Goal: Find specific page/section: Find specific page/section

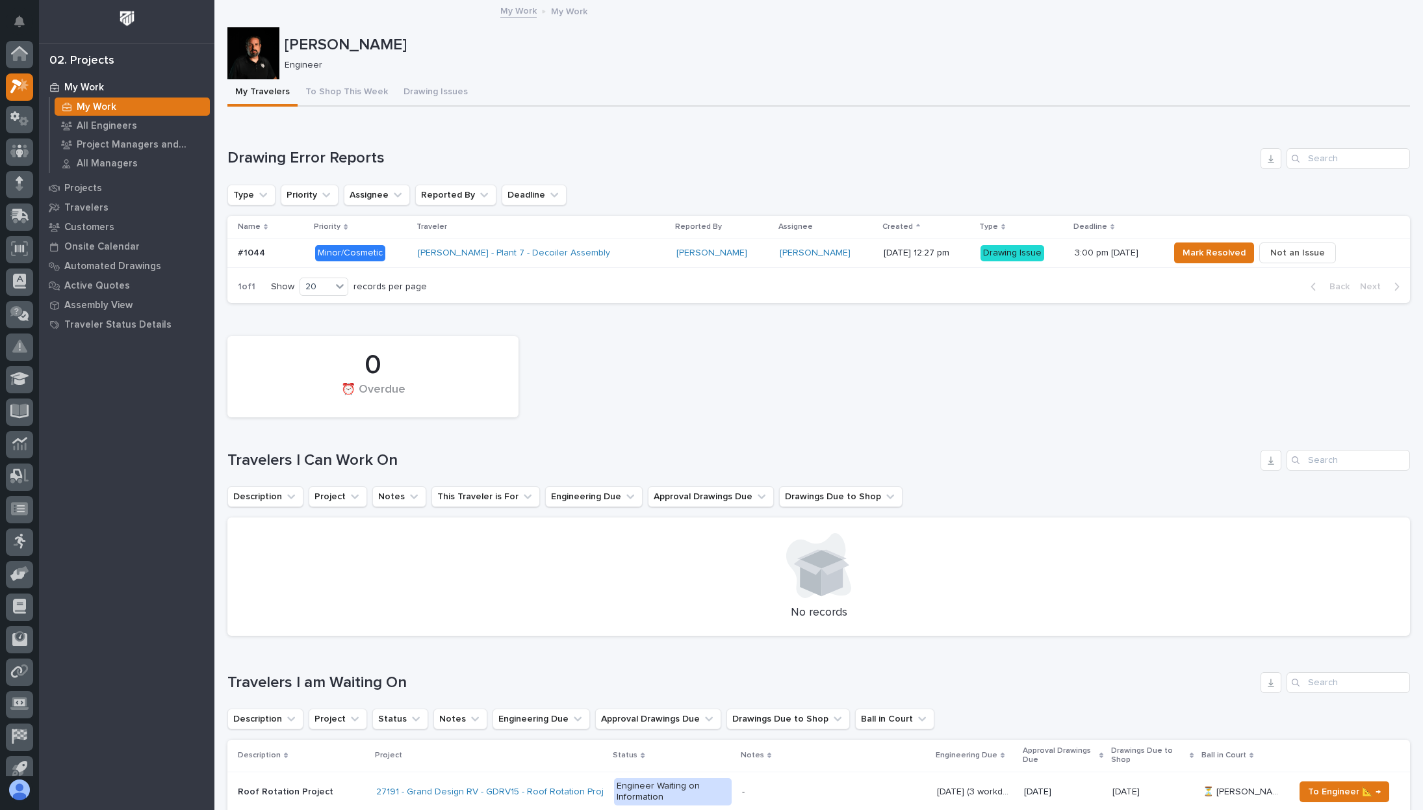
scroll to position [32, 0]
click at [780, 248] on link "[PERSON_NAME]" at bounding box center [815, 253] width 71 height 11
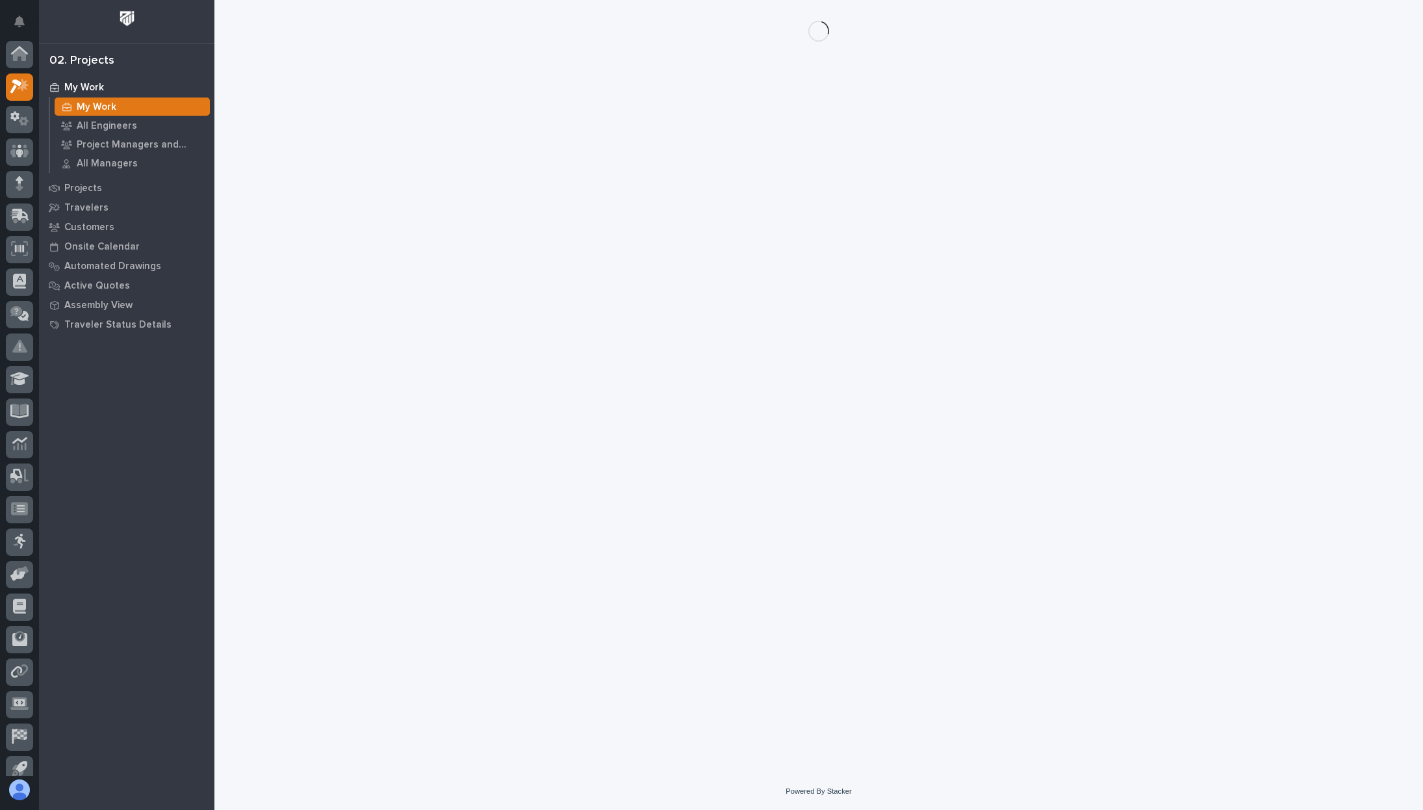
scroll to position [35, 0]
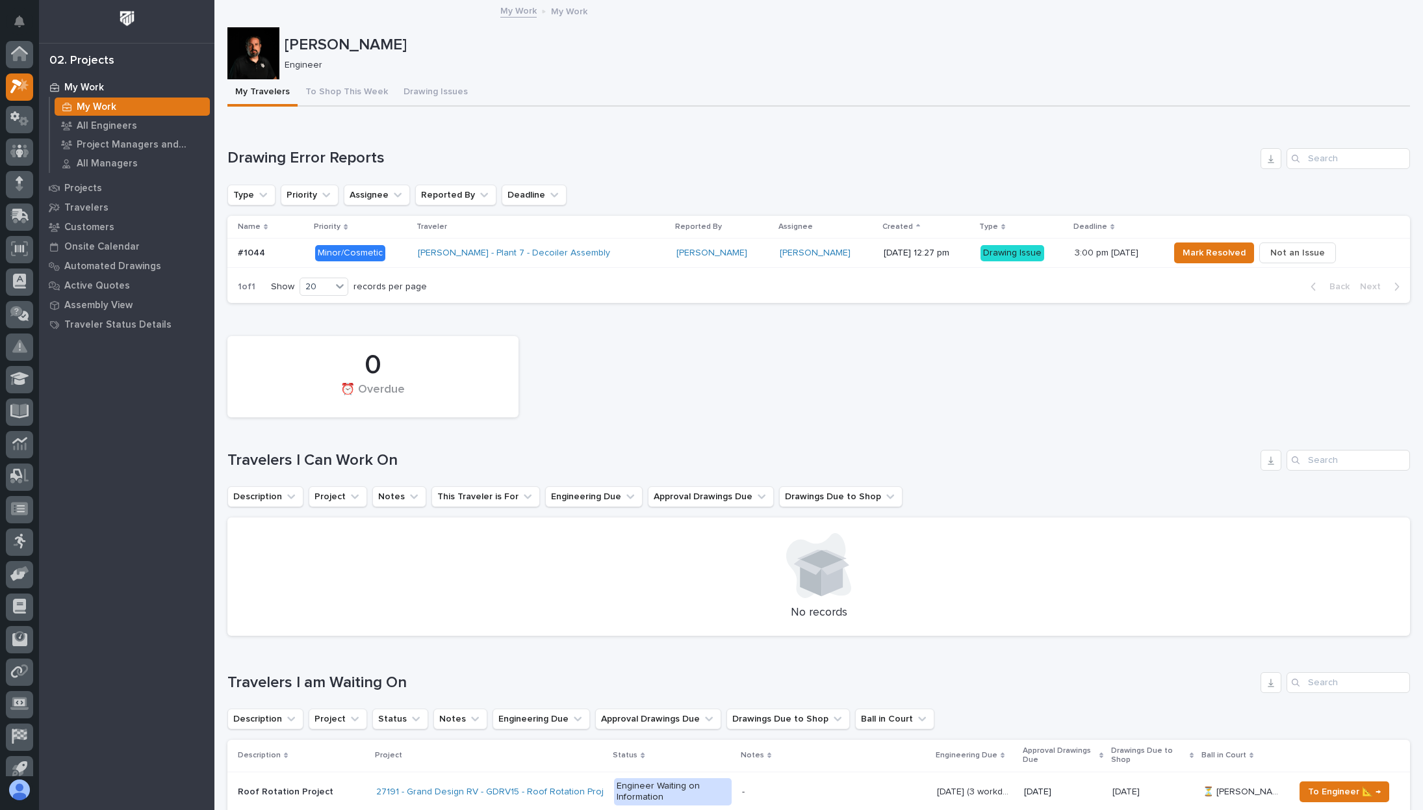
scroll to position [35, 0]
click at [600, 250] on div "[PERSON_NAME] - Plant 7 - Decoiler Assembly" at bounding box center [531, 253] width 227 height 11
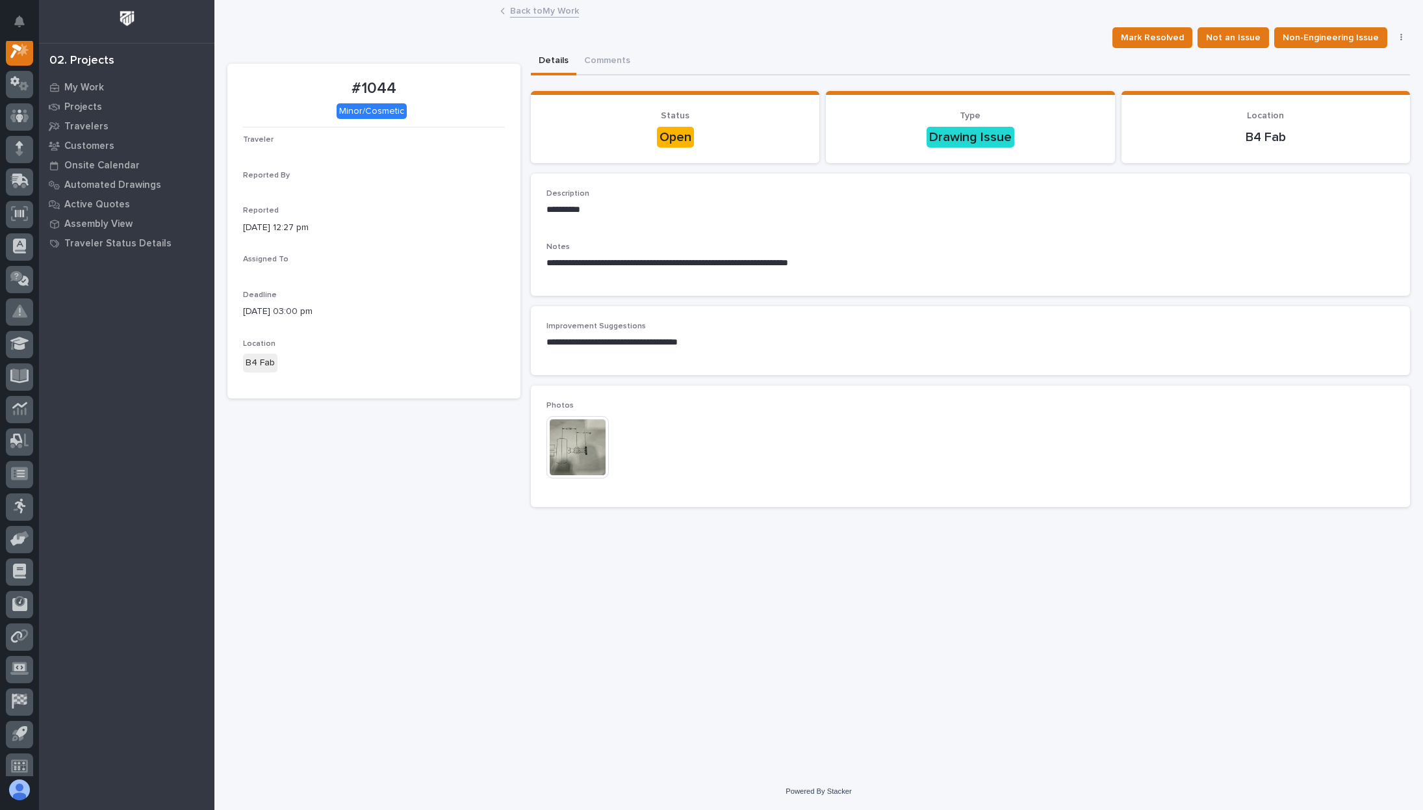
scroll to position [32, 0]
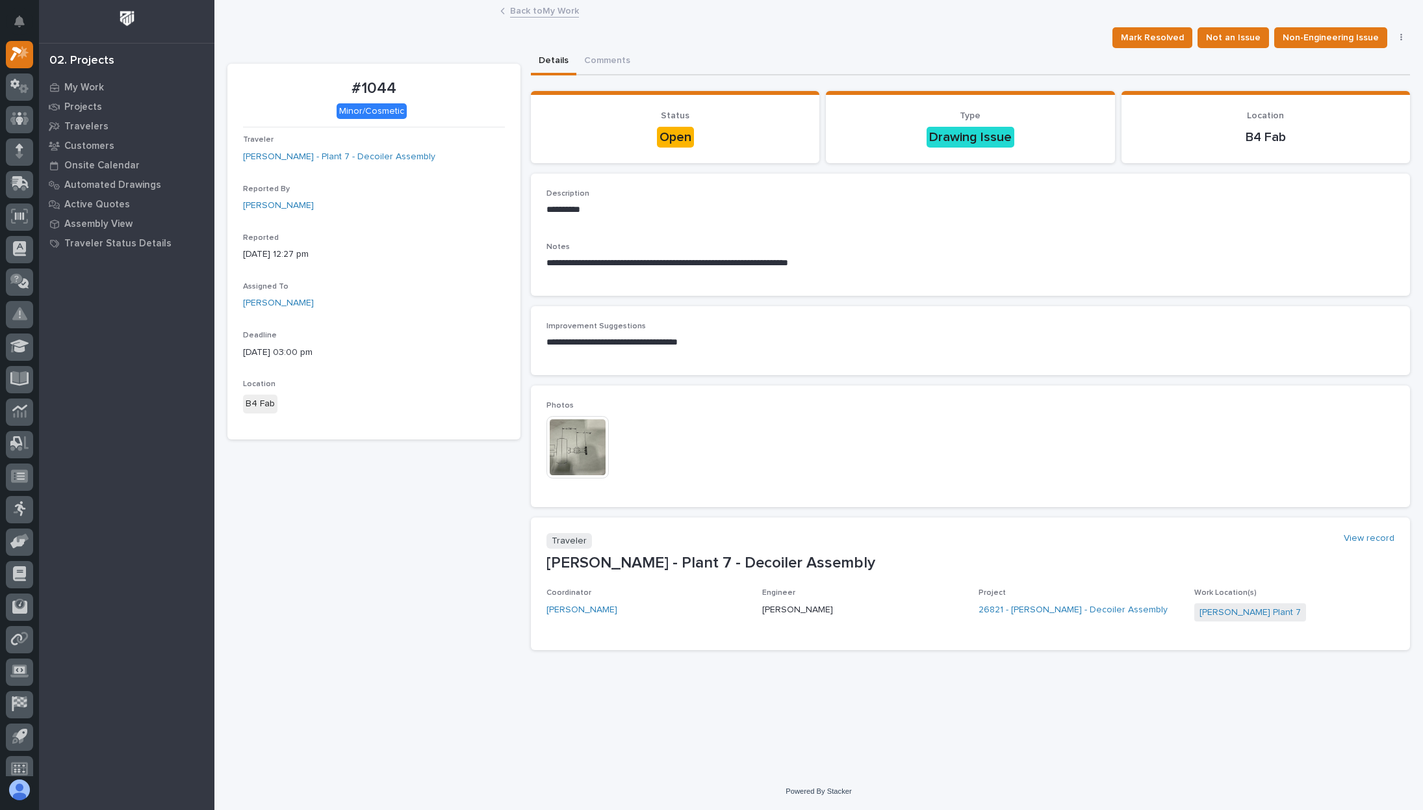
click at [595, 432] on img at bounding box center [577, 447] width 62 height 62
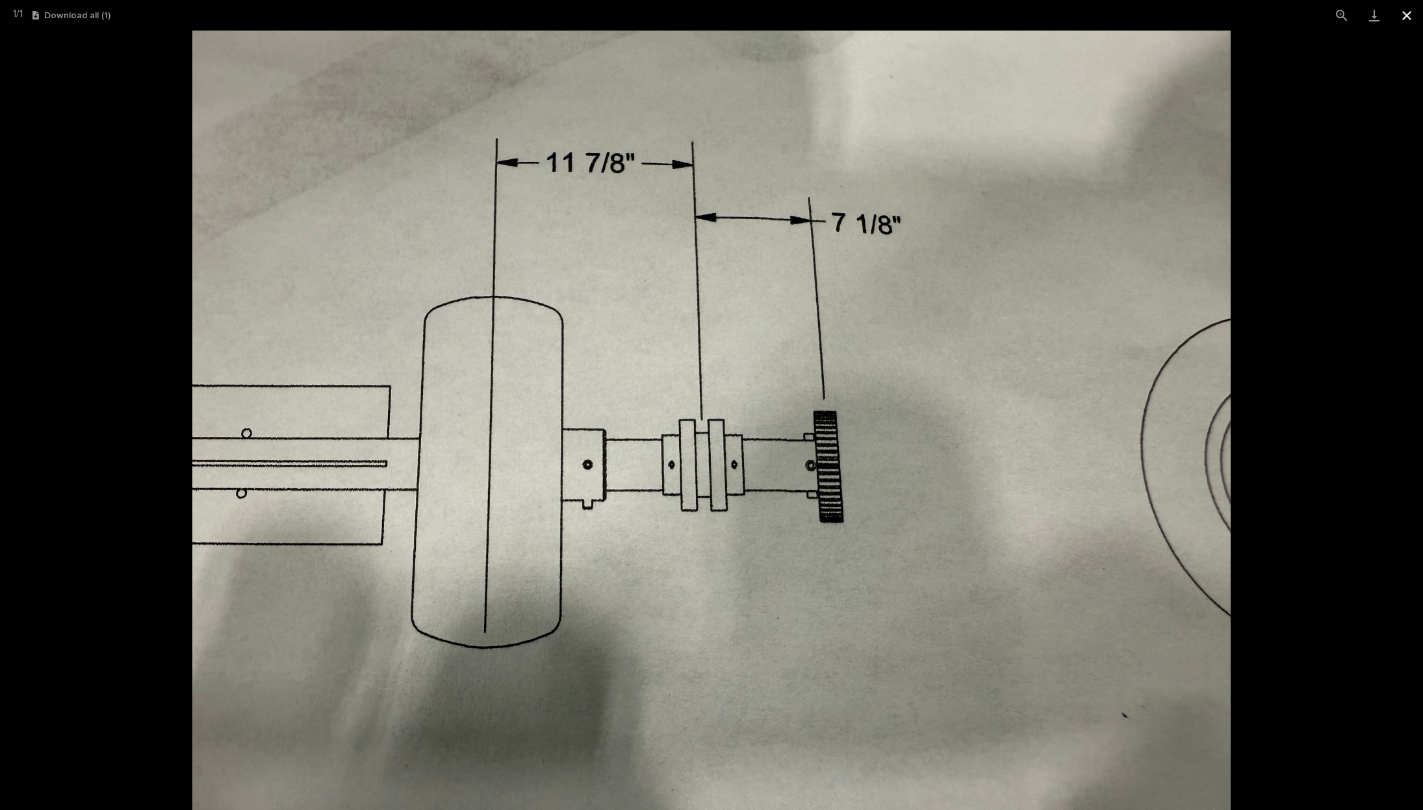
click at [1407, 21] on button "Close gallery" at bounding box center [1406, 15] width 32 height 31
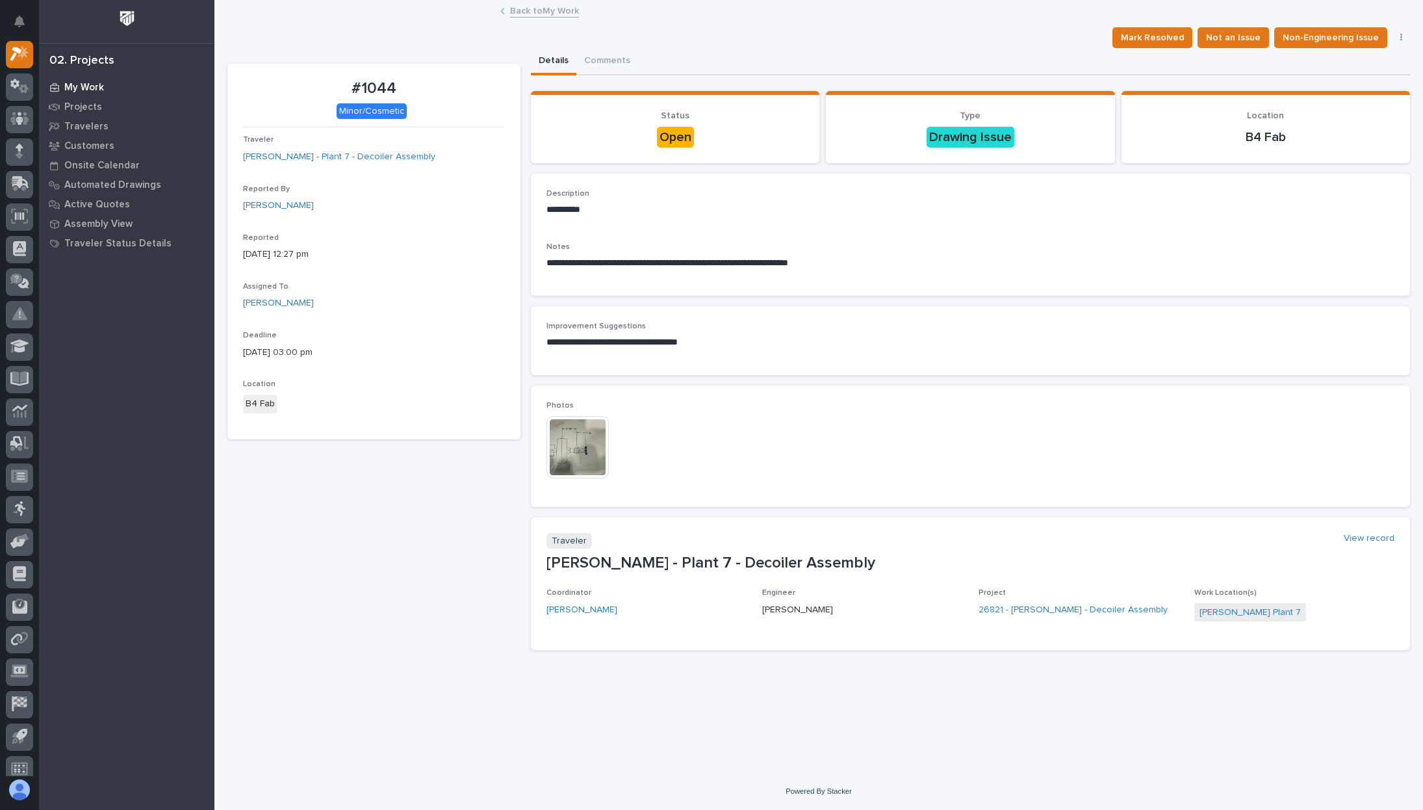
click at [88, 89] on p "My Work" at bounding box center [84, 88] width 40 height 12
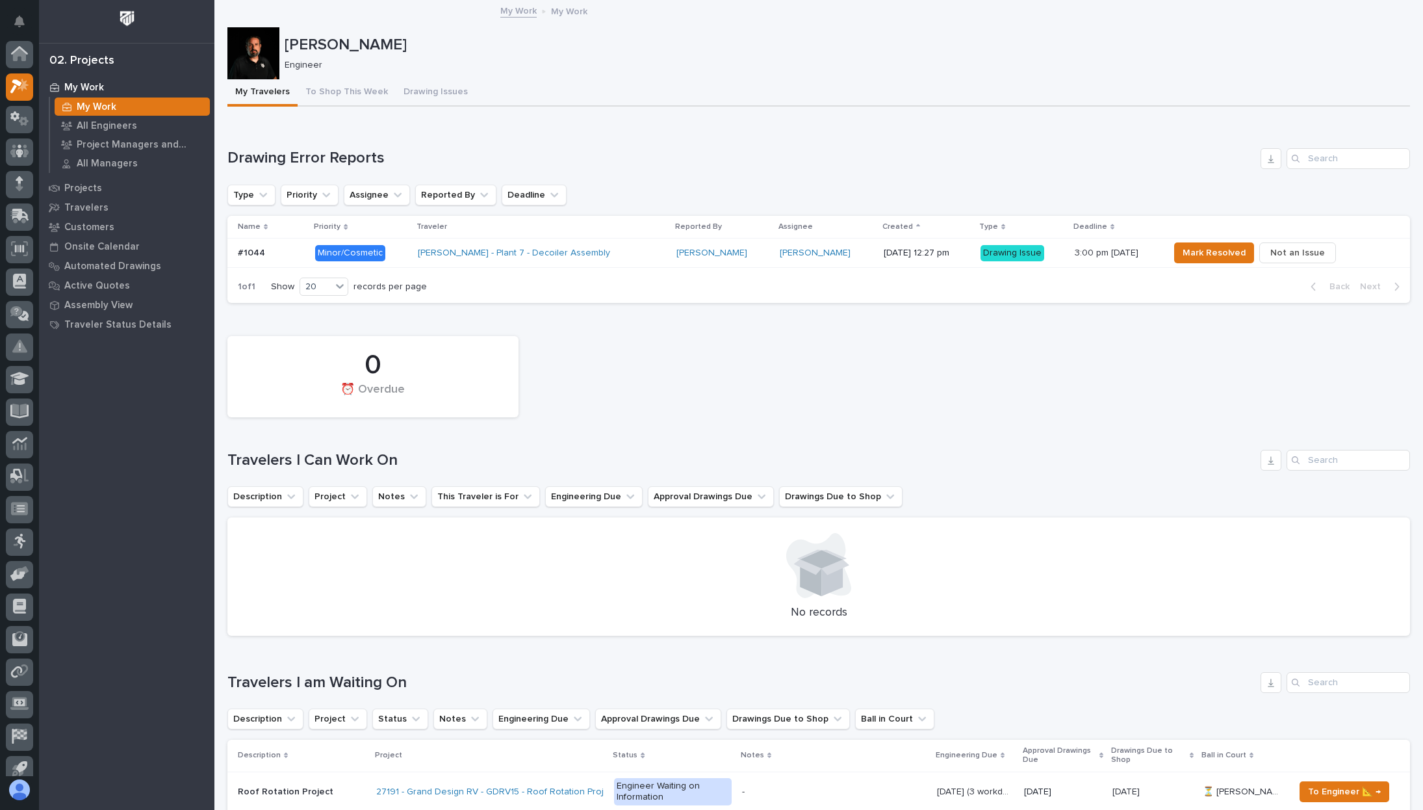
scroll to position [32, 0]
